Goal: Contribute content

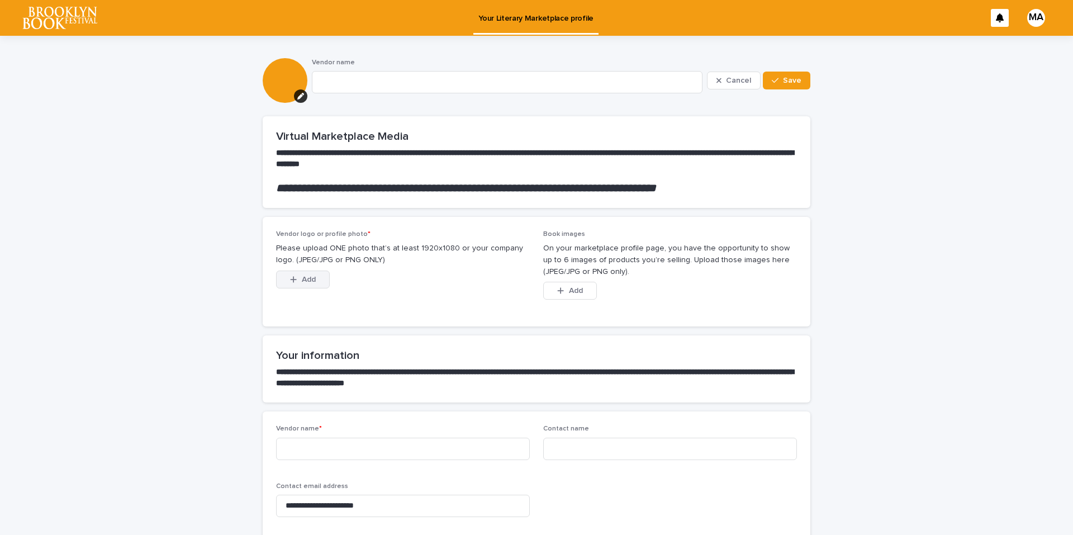
click at [309, 272] on button "Add" at bounding box center [303, 279] width 54 height 18
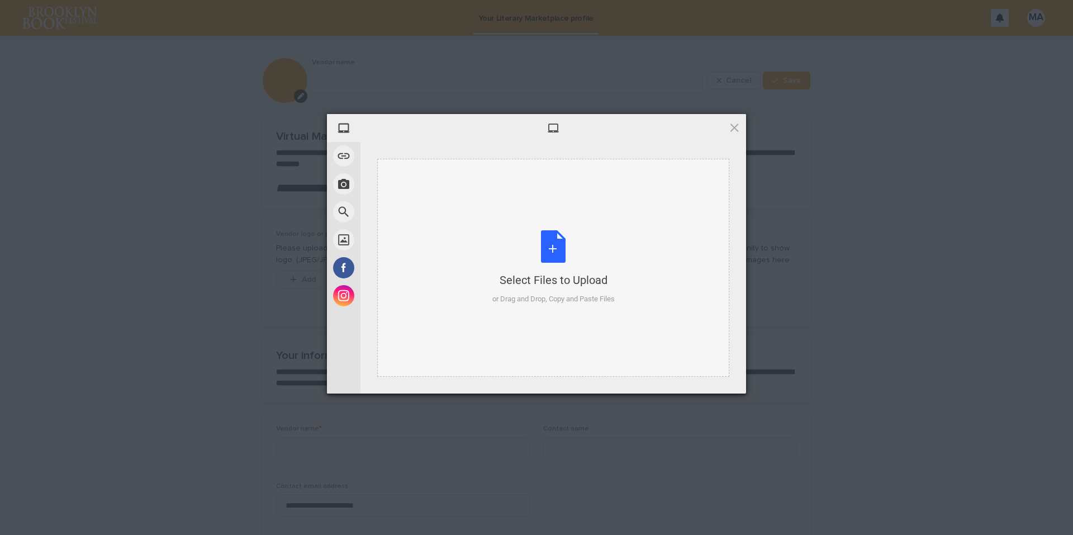
click at [536, 235] on div "Select Files to Upload or Drag and Drop, Copy and Paste Files" at bounding box center [553, 267] width 122 height 74
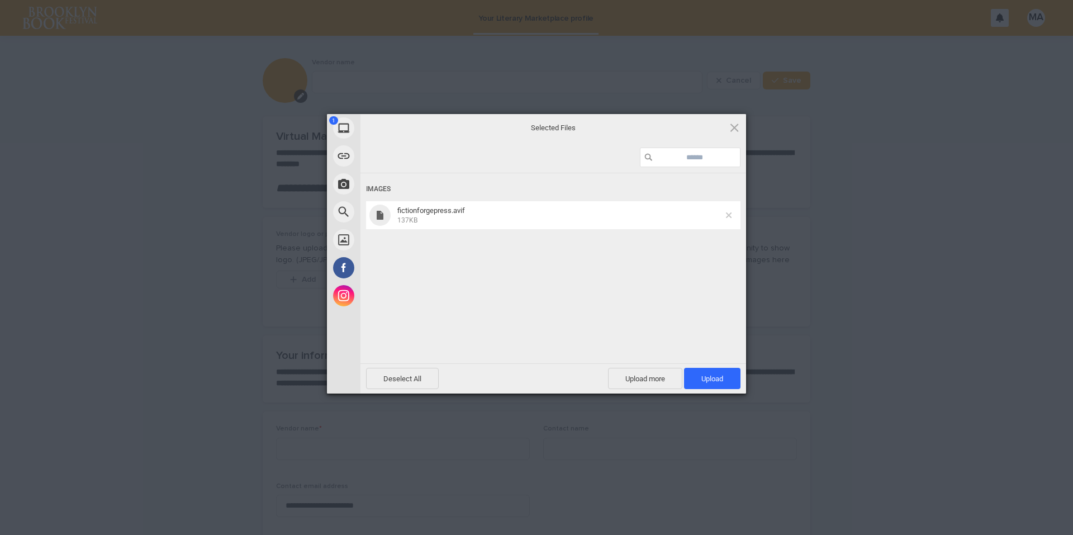
click at [728, 214] on span at bounding box center [729, 215] width 6 height 6
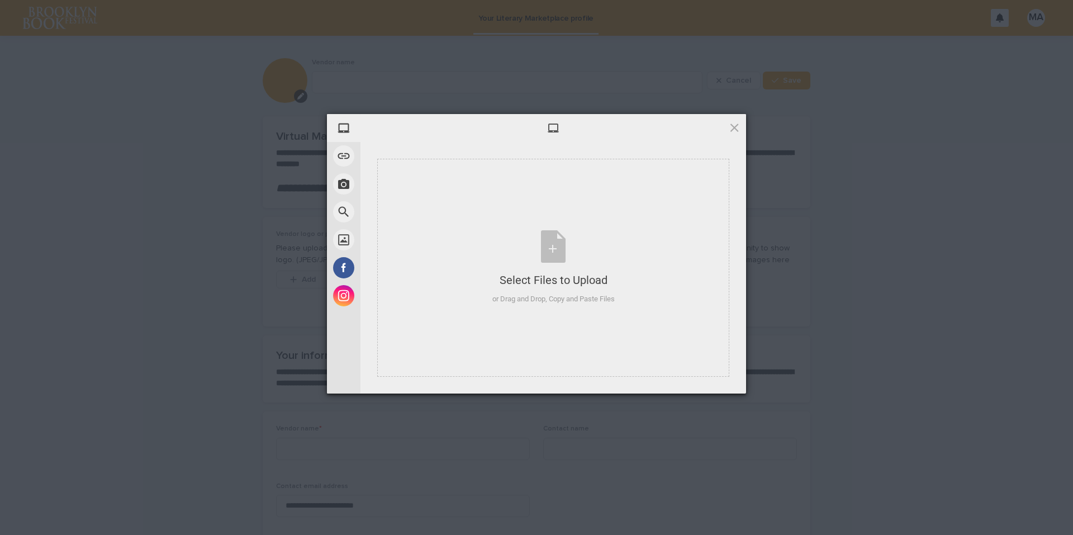
click at [738, 127] on span at bounding box center [734, 127] width 12 height 12
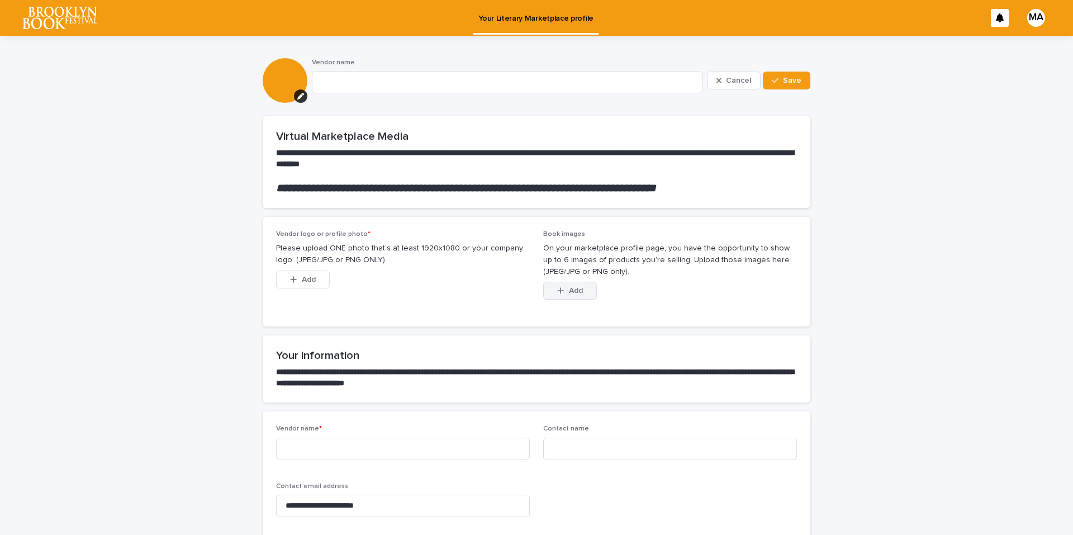
click at [578, 286] on button "Add" at bounding box center [570, 291] width 54 height 18
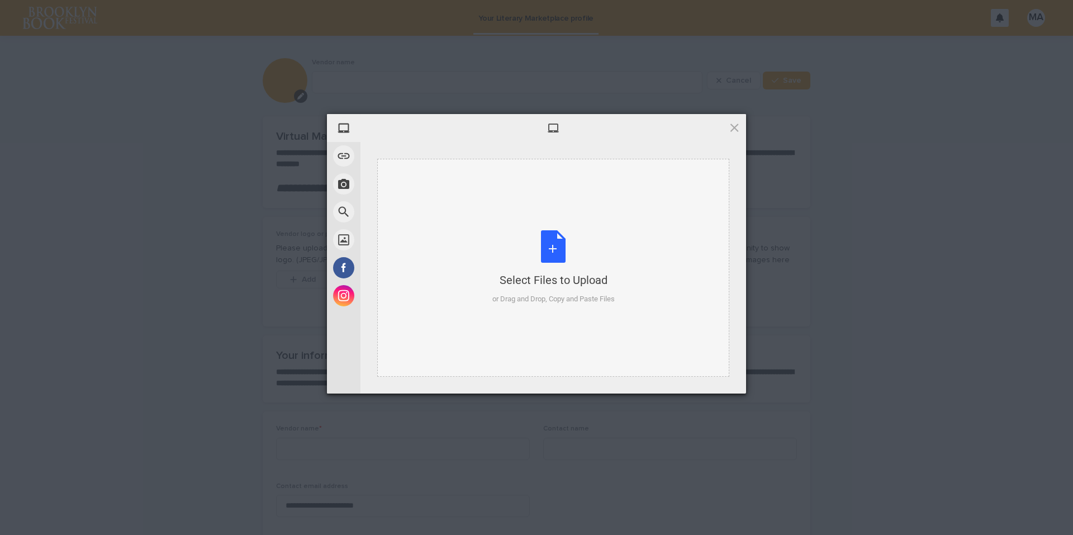
click at [538, 254] on div "Select Files to Upload or Drag and Drop, Copy and Paste Files" at bounding box center [553, 267] width 122 height 74
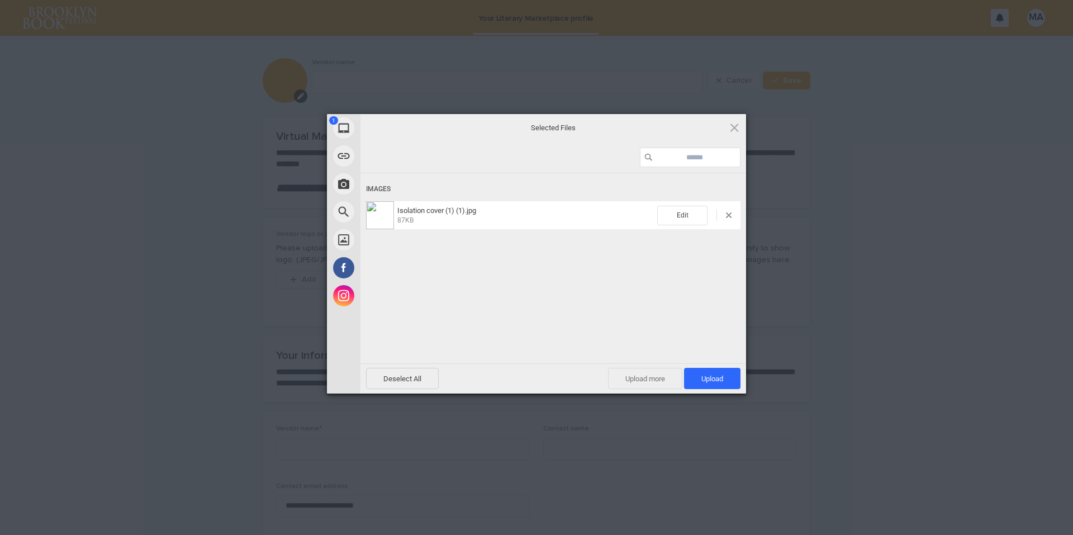
click at [659, 374] on span "Upload more" at bounding box center [645, 378] width 74 height 21
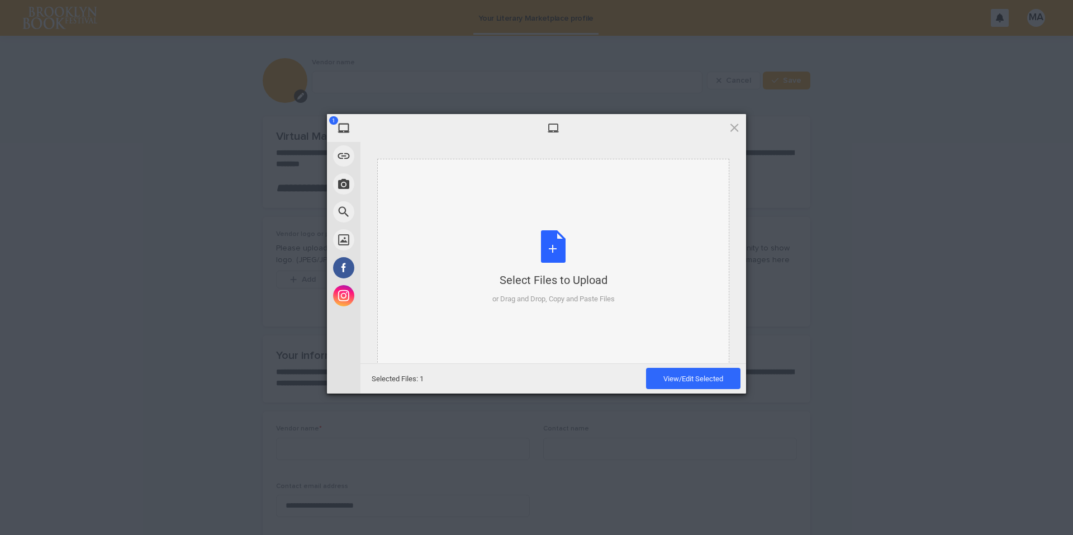
click at [571, 286] on div "Select Files to Upload" at bounding box center [553, 280] width 122 height 16
click at [563, 260] on div "Select Files to Upload or Drag and Drop, Copy and Paste Files" at bounding box center [553, 267] width 122 height 74
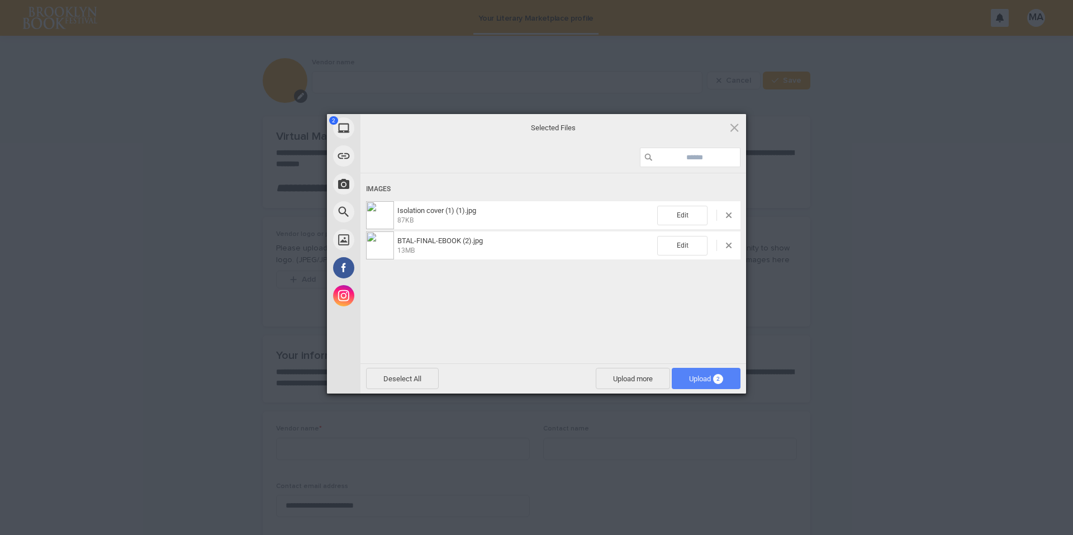
click at [683, 377] on span "Upload 2" at bounding box center [706, 378] width 69 height 21
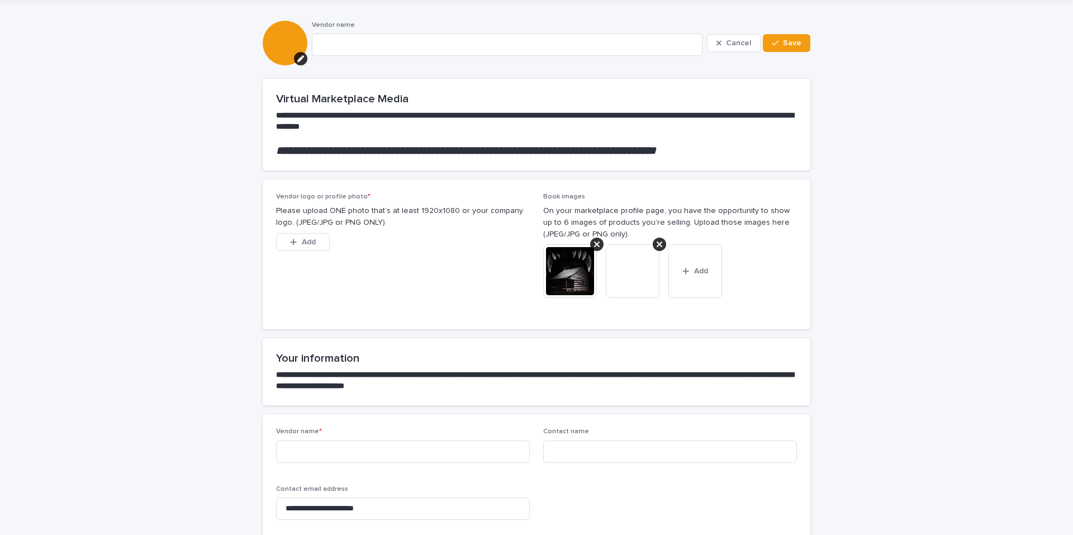
scroll to position [56, 0]
